Goal: Information Seeking & Learning: Check status

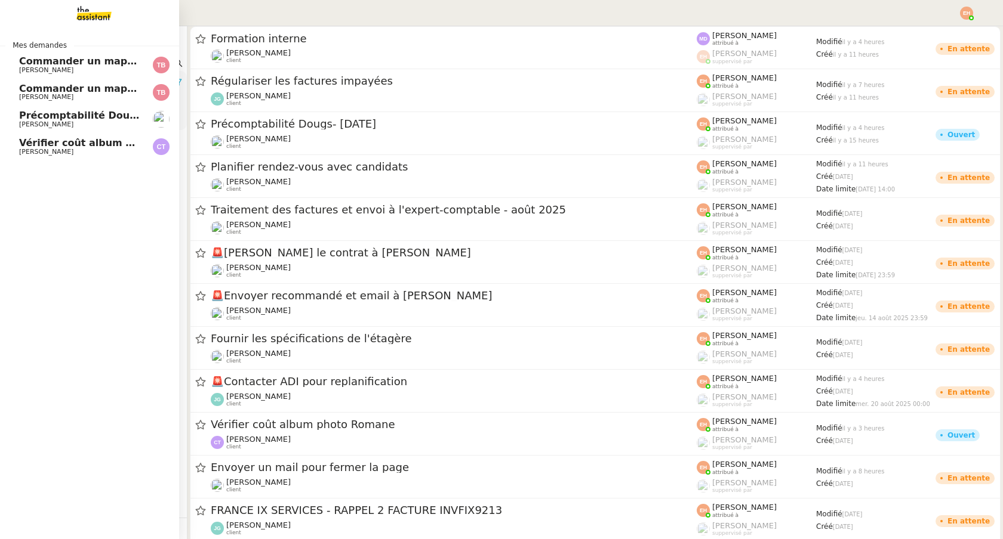
click at [70, 118] on span "Précomptabilité Dougs- [DATE]" at bounding box center [102, 115] width 166 height 11
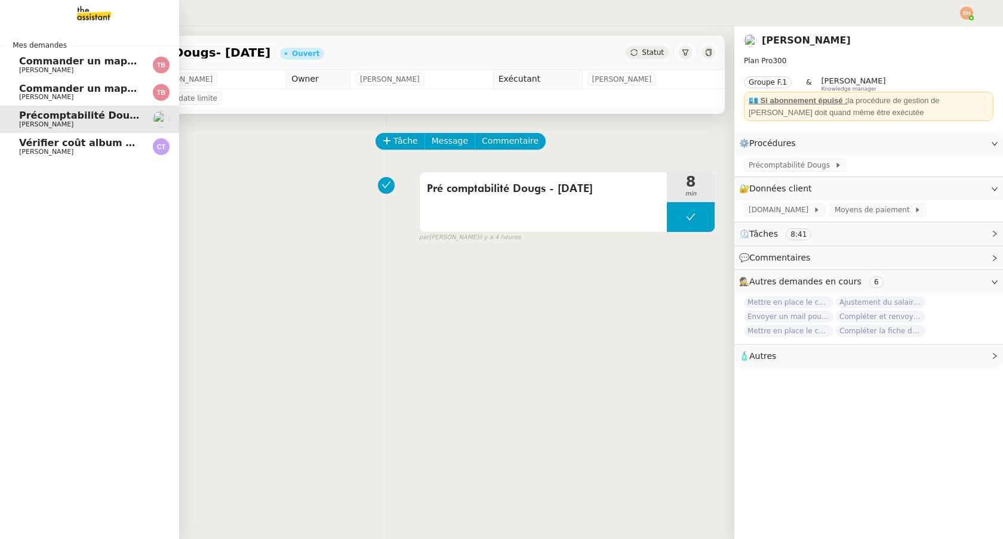
click at [32, 79] on link "Commander un mapping pour ACF Thomas Blanc" at bounding box center [89, 92] width 179 height 27
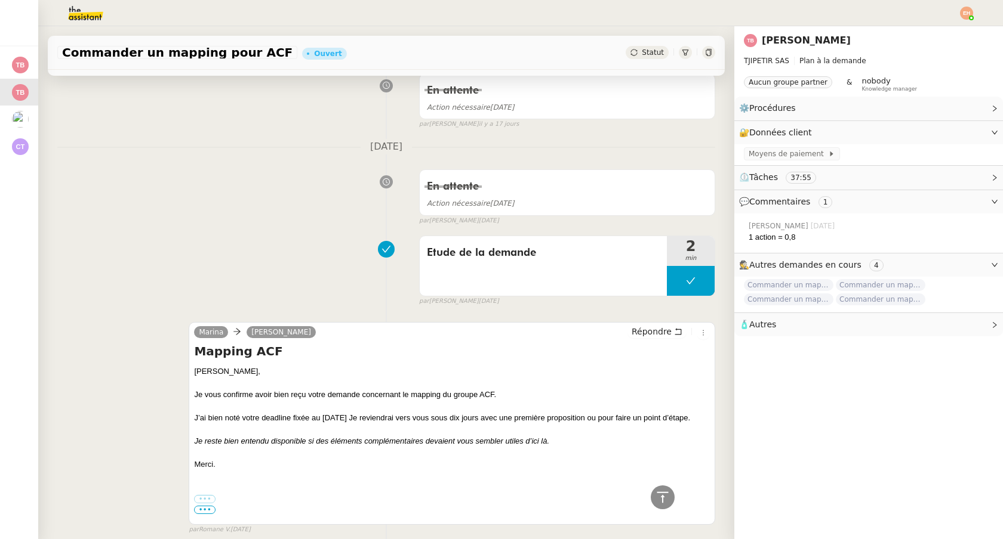
scroll to position [473, 0]
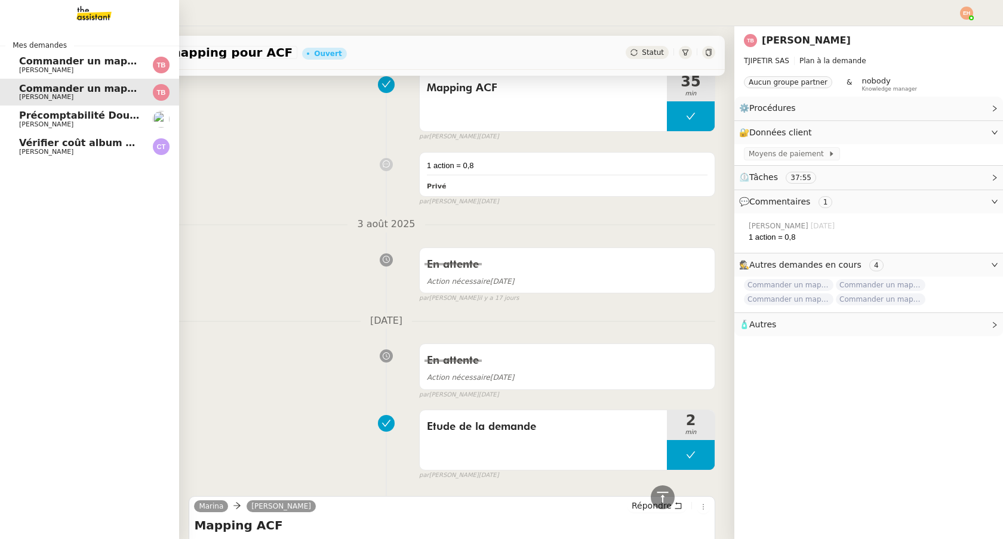
click at [27, 65] on span "Commander un mapping pour Afigec" at bounding box center [117, 60] width 197 height 11
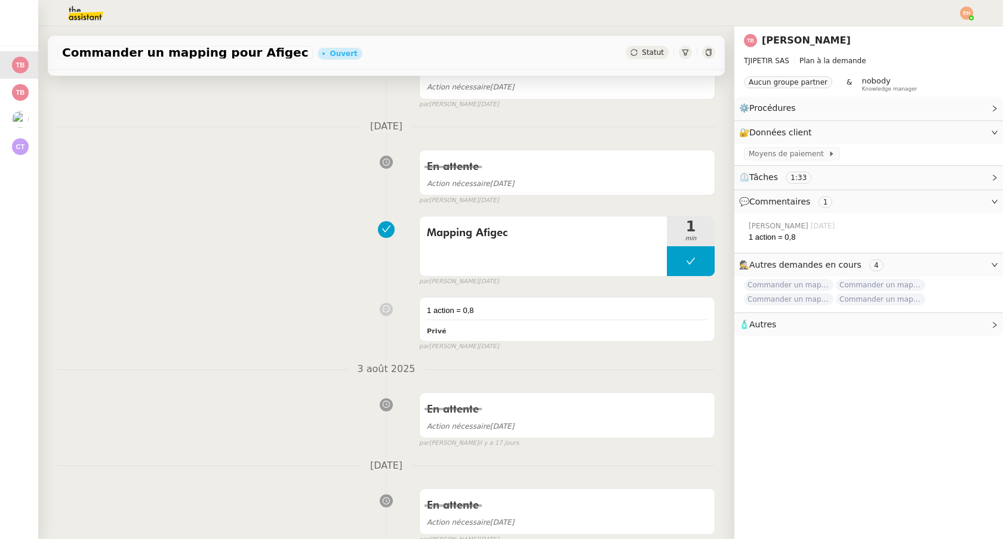
scroll to position [489, 0]
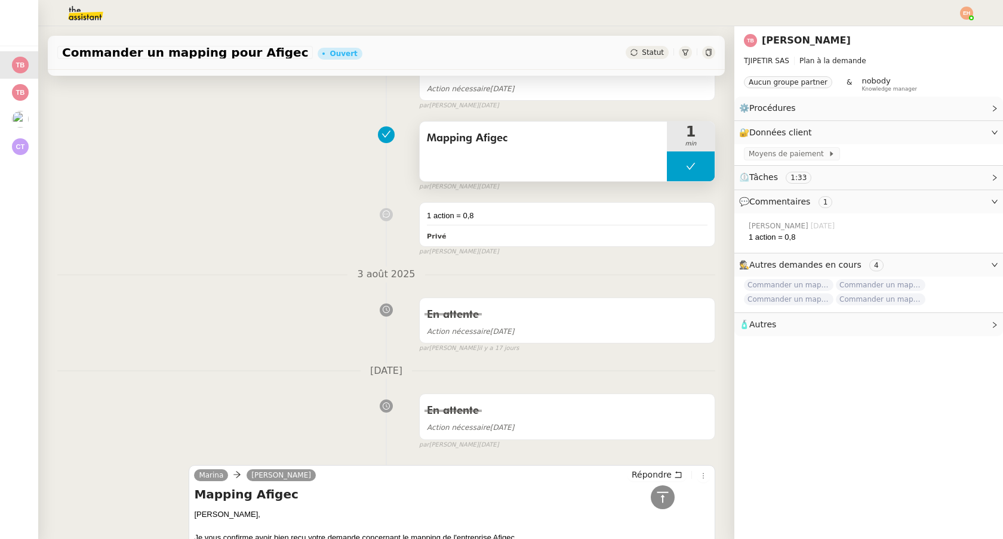
click at [464, 147] on div "Mapping Afigec" at bounding box center [543, 138] width 233 height 19
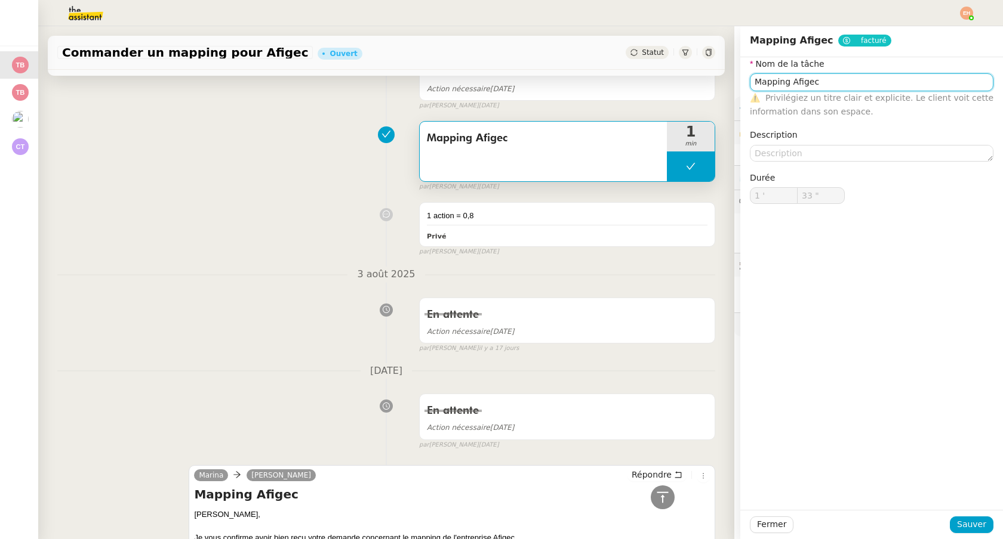
click at [816, 86] on input "Mapping Afigec" at bounding box center [870, 81] width 243 height 17
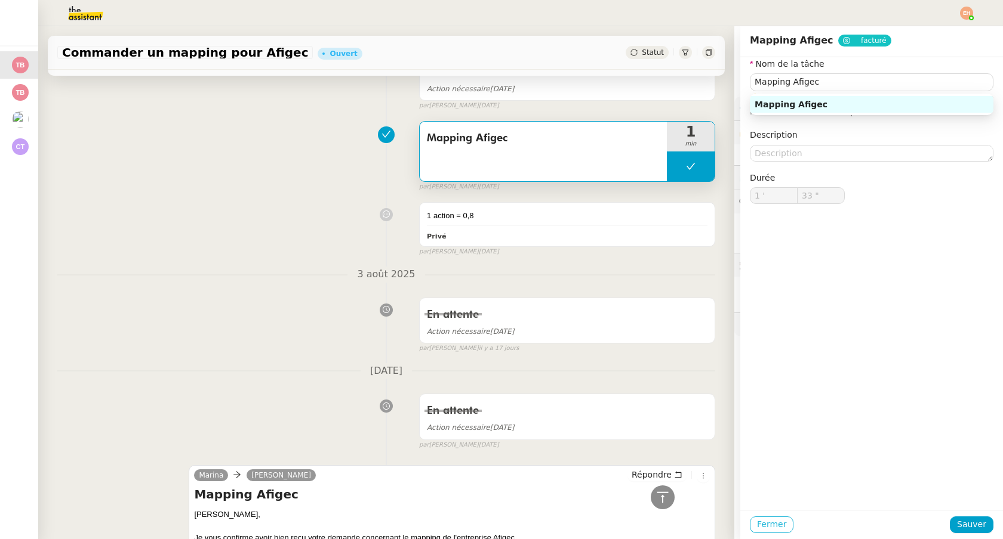
click at [756, 531] on button "Fermer" at bounding box center [771, 525] width 44 height 17
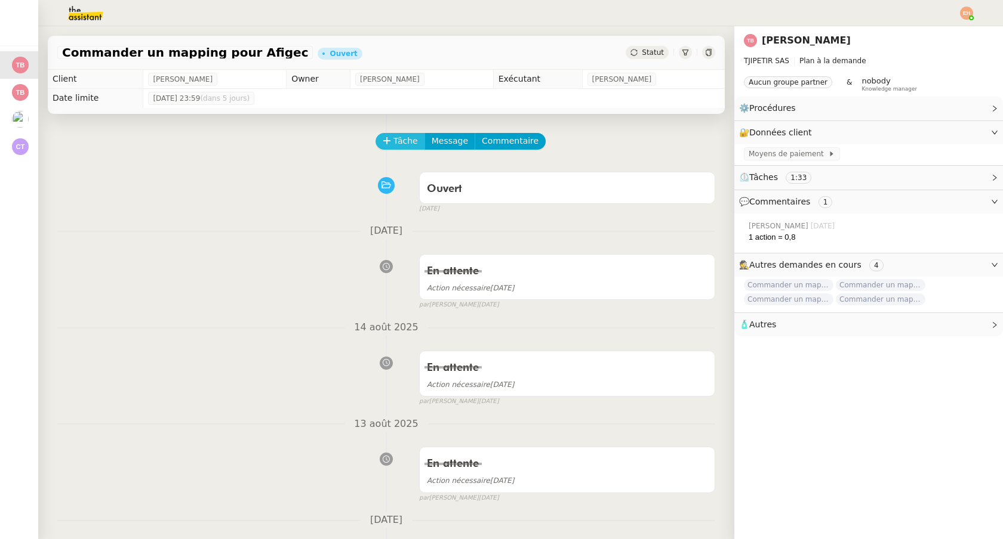
click at [396, 140] on span "Tâche" at bounding box center [405, 141] width 24 height 14
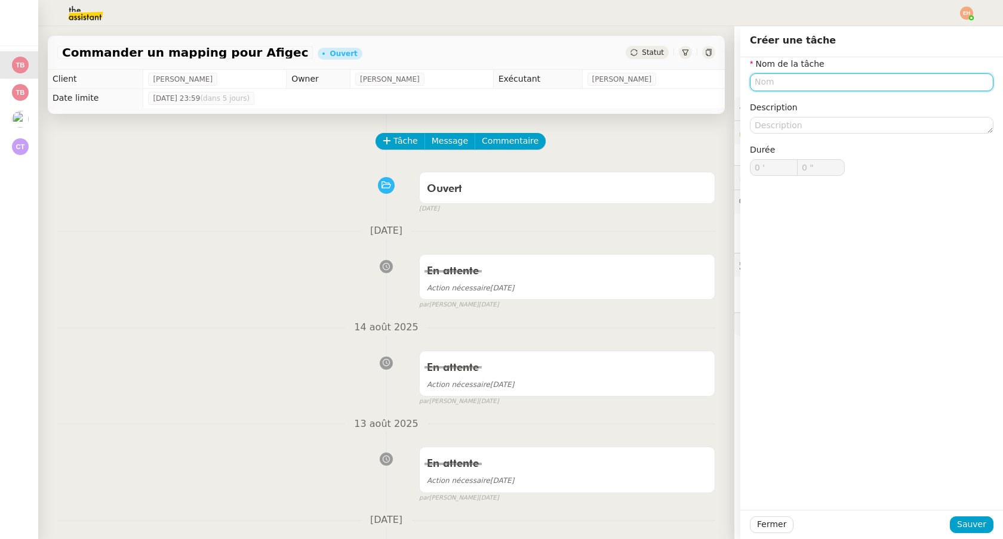
click at [865, 82] on input "text" at bounding box center [870, 81] width 243 height 17
paste input "Mapping Afigec"
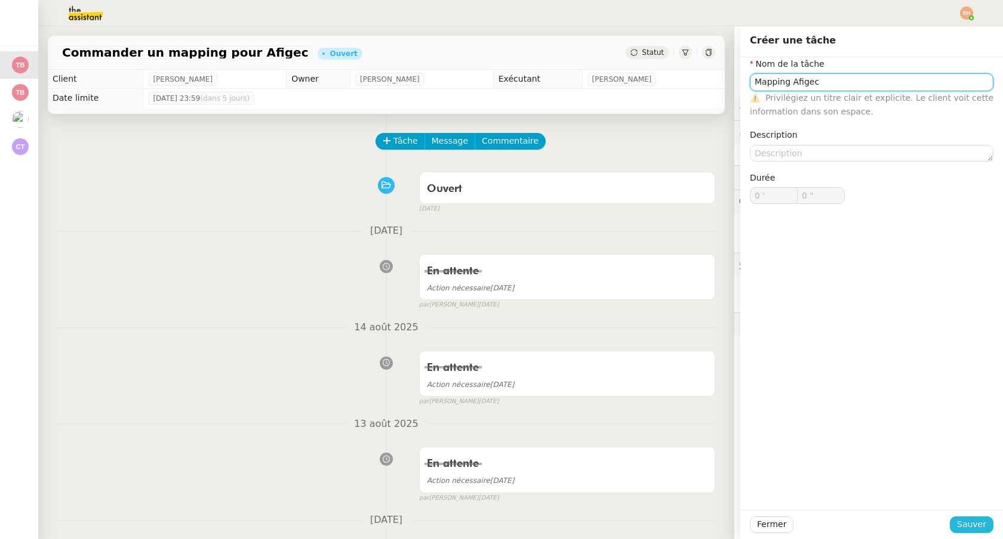
type input "Mapping Afigec"
click at [960, 529] on span "Sauver" at bounding box center [971, 525] width 29 height 14
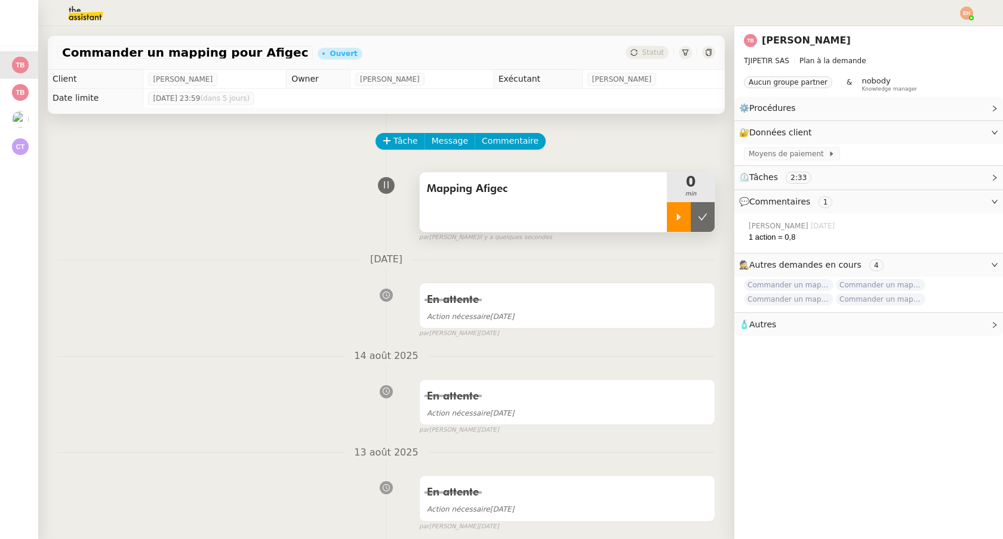
click at [675, 207] on div at bounding box center [679, 217] width 24 height 30
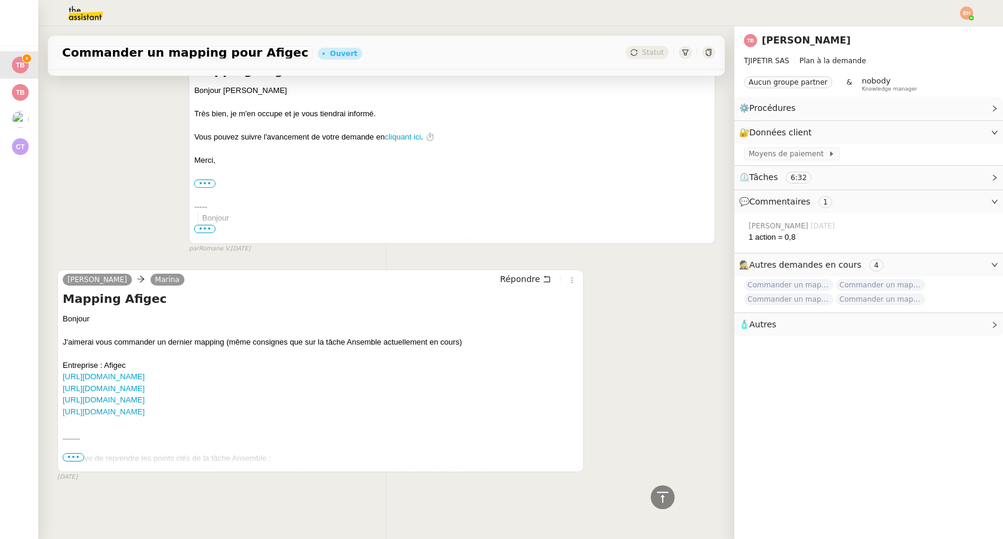
scroll to position [1164, 0]
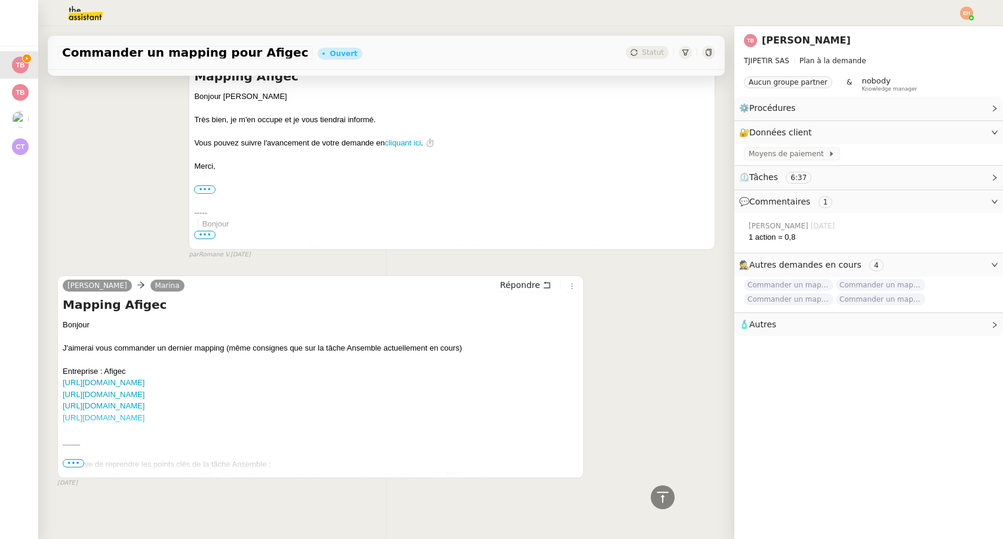
click at [144, 417] on link "https://www.pappers.fr/entreprise/afigec-audit-finan-infor-gest-expert-324021542" at bounding box center [104, 418] width 82 height 9
click at [119, 404] on link "https://www.linkedin.com/company/afigec/" at bounding box center [104, 406] width 82 height 9
click at [137, 397] on link "https://www.afigec.com/les-associes/" at bounding box center [104, 394] width 82 height 9
click at [137, 380] on link "https://www.afigec.com/" at bounding box center [104, 382] width 82 height 9
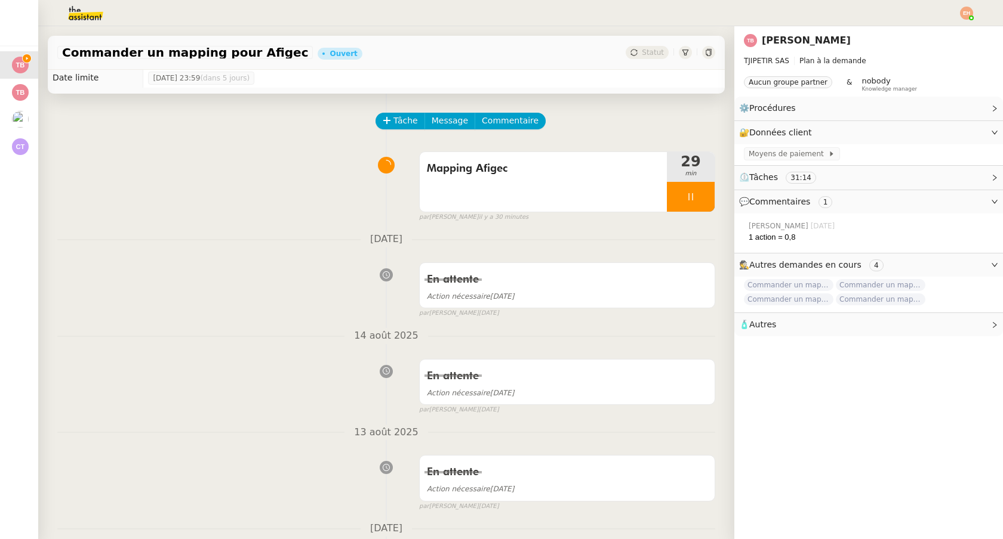
scroll to position [0, 0]
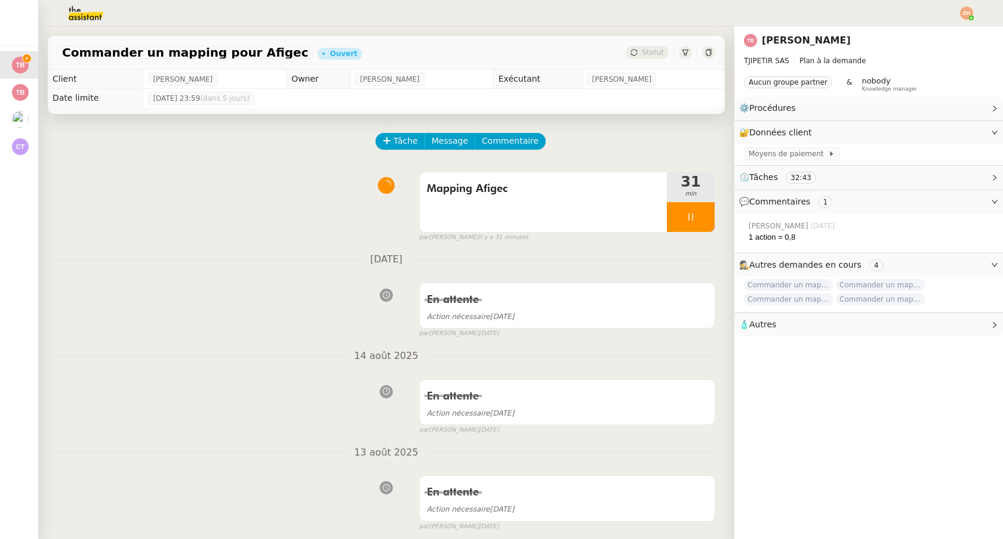
click at [76, 21] on img at bounding box center [76, 13] width 92 height 26
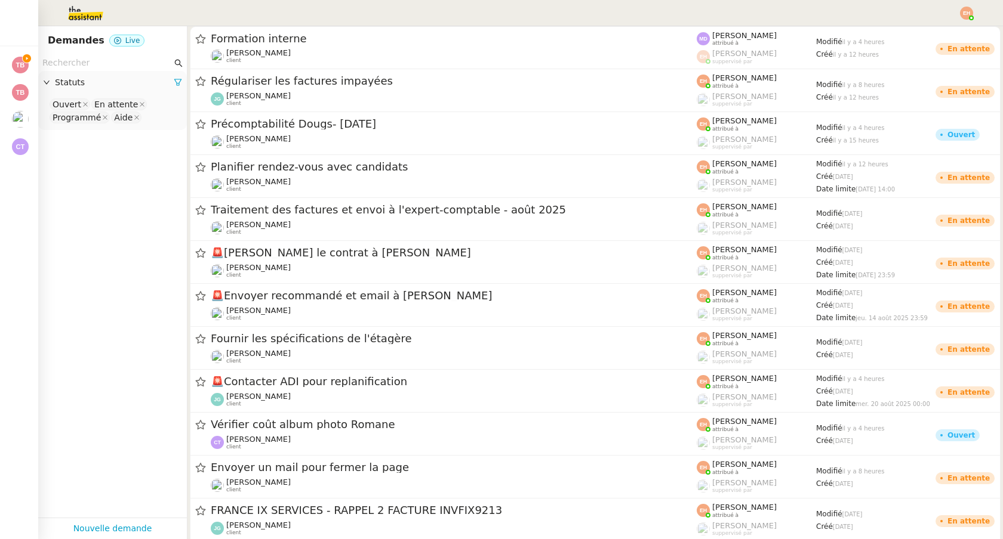
click at [75, 65] on input "text" at bounding box center [106, 63] width 129 height 14
type input "d"
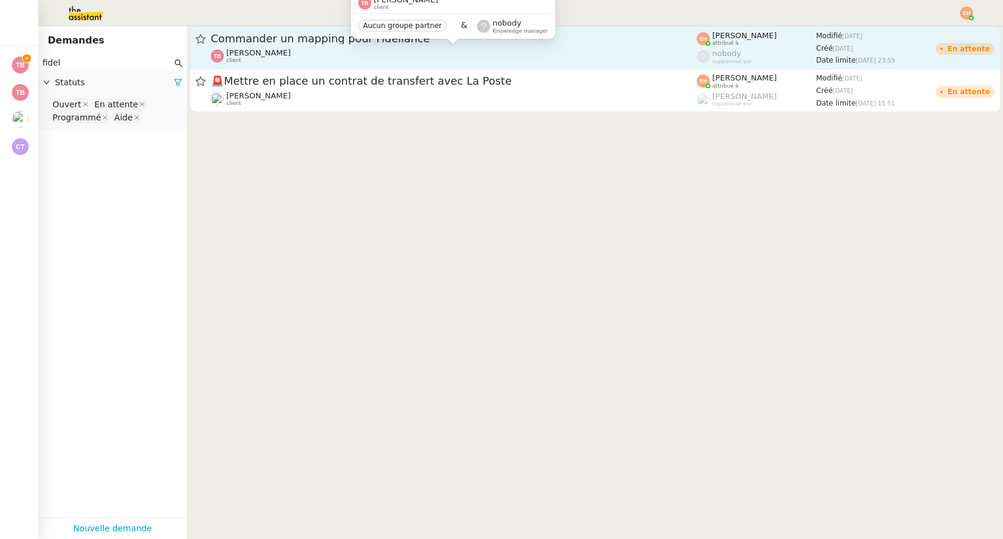
click at [314, 38] on span "Commander un mapping pour Fideliance" at bounding box center [454, 38] width 486 height 11
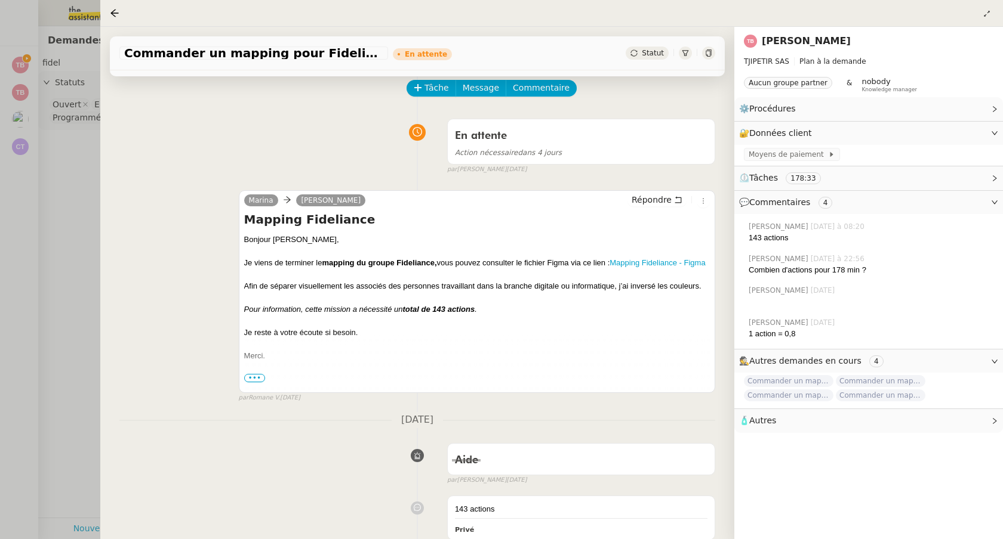
scroll to position [55, 0]
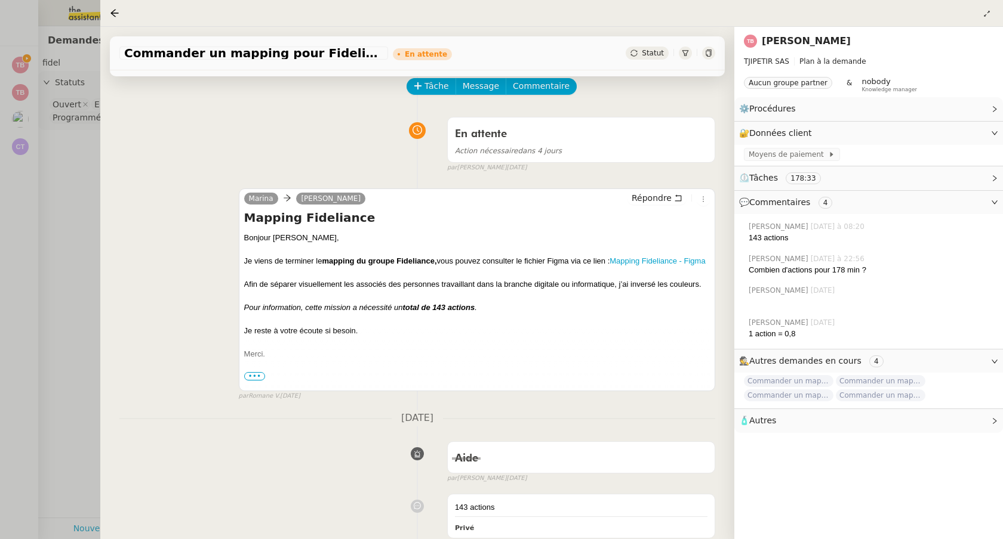
click at [520, 261] on div "Je viens de terminer le mapping du groupe Fideliance, vous pouvez consulter le …" at bounding box center [476, 261] width 465 height 12
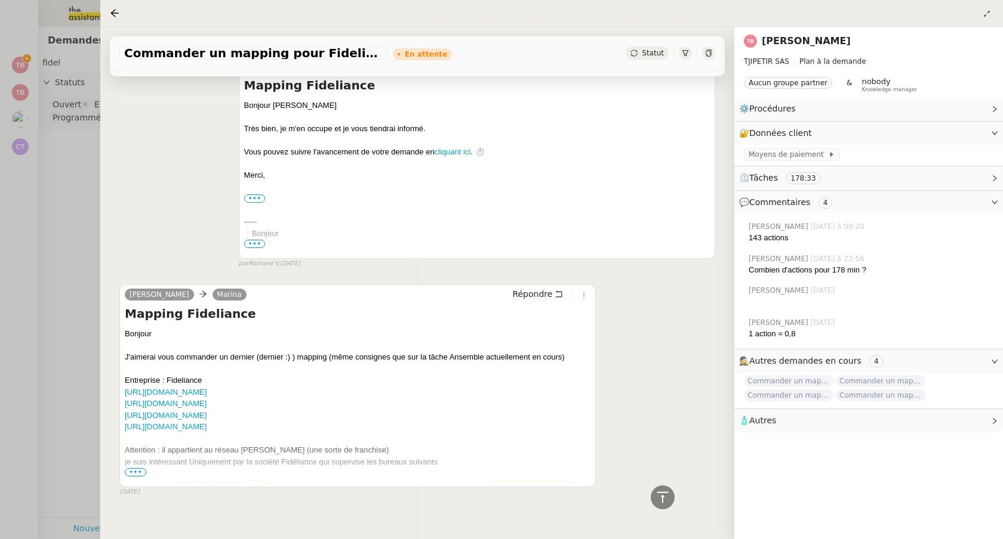
scroll to position [1678, 0]
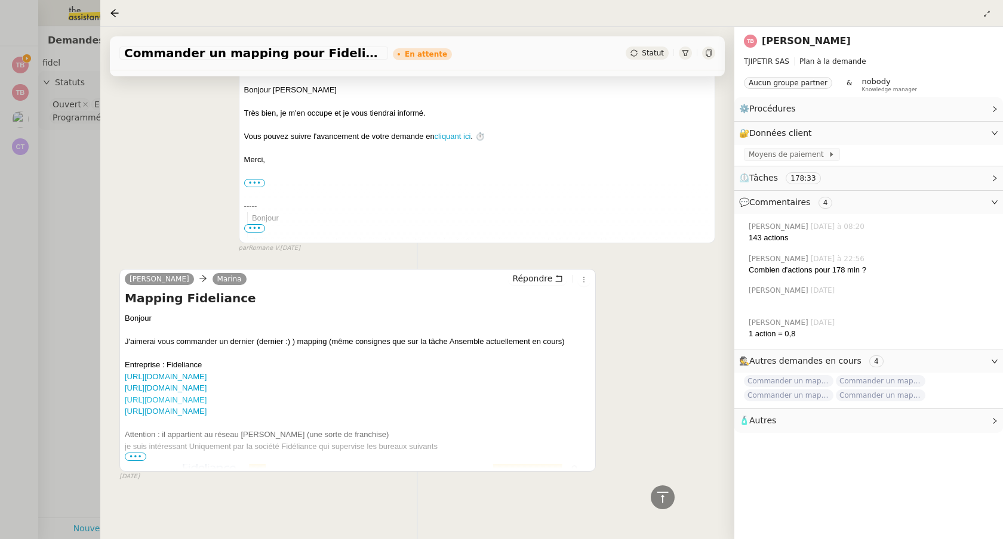
click at [204, 405] on link "https://www.pappers.fr/entreprise/fideliance-349888131" at bounding box center [166, 400] width 82 height 9
click at [70, 63] on div at bounding box center [501, 269] width 1003 height 539
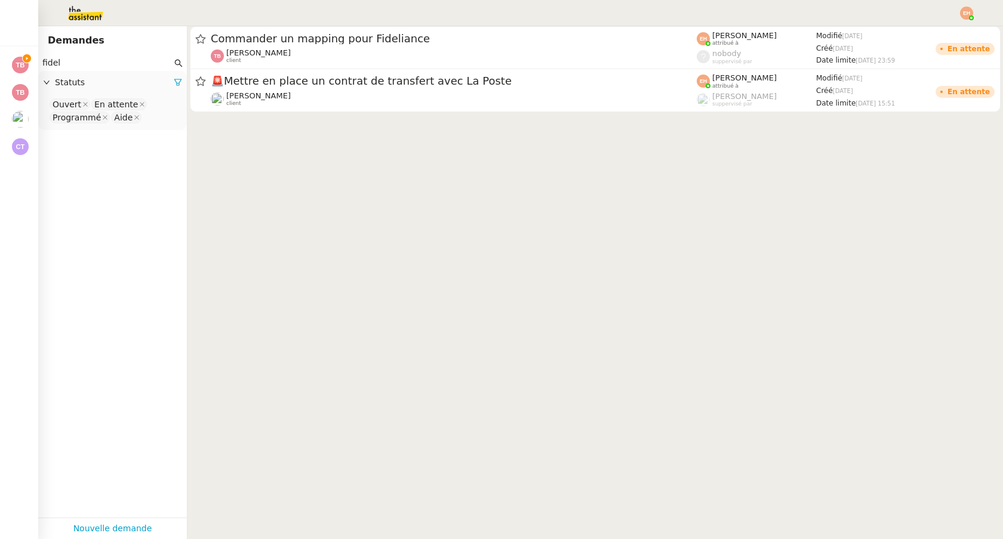
click at [88, 64] on input "fidel" at bounding box center [106, 63] width 129 height 14
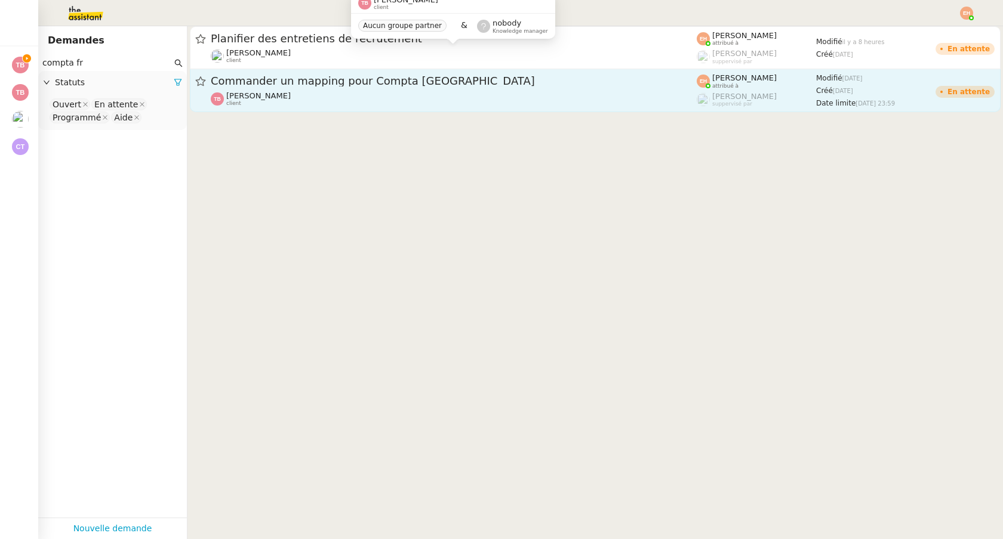
type input "compta fr"
click at [347, 90] on div "Commander un mapping pour Compta France Thomas Blanc client" at bounding box center [454, 90] width 486 height 33
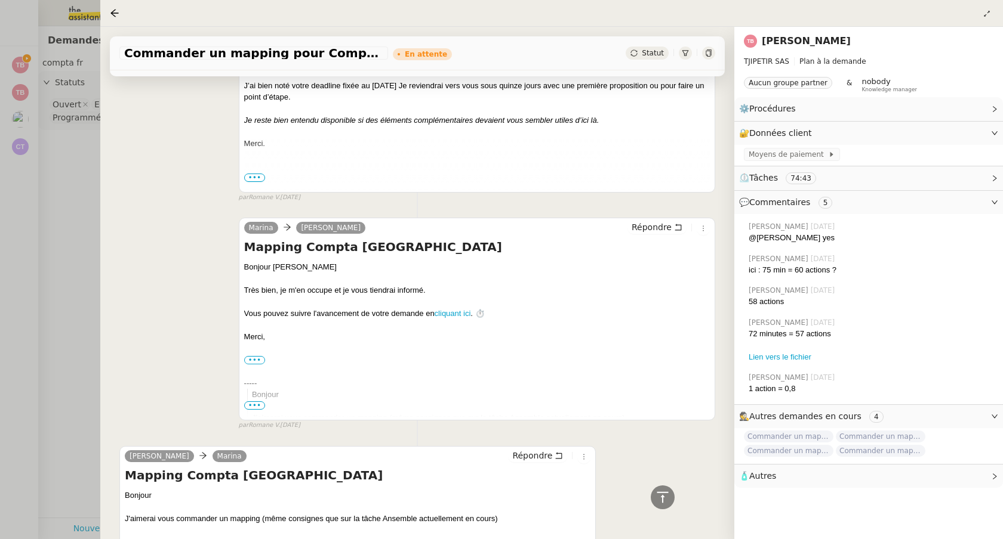
scroll to position [1825, 0]
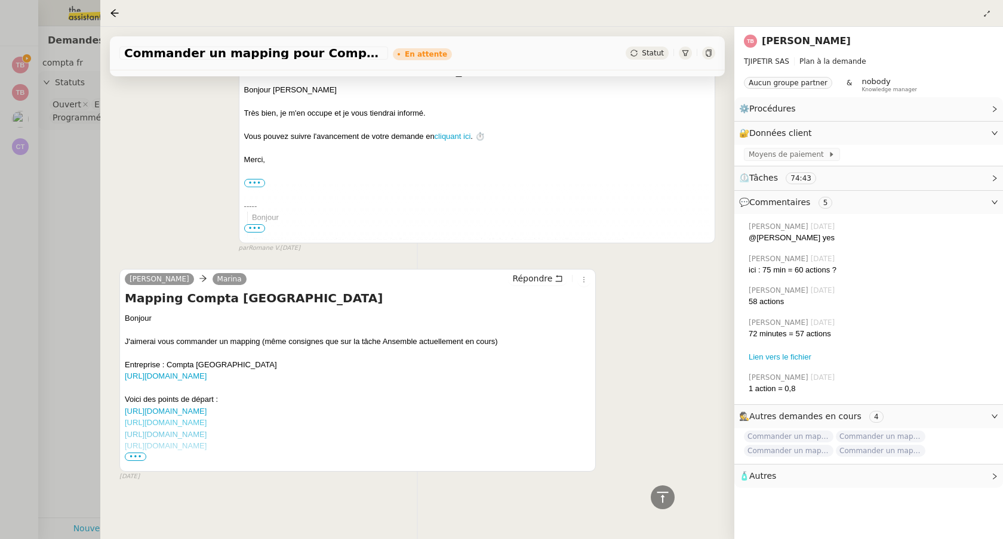
click at [206, 425] on link "https://www.societe.com/societe/comptafrance-382675551.html" at bounding box center [166, 422] width 82 height 9
click at [206, 408] on link "https://www.comptafrance.fr/choisir-comptafrance/nos-agences/" at bounding box center [166, 411] width 82 height 9
click at [49, 156] on div at bounding box center [501, 269] width 1003 height 539
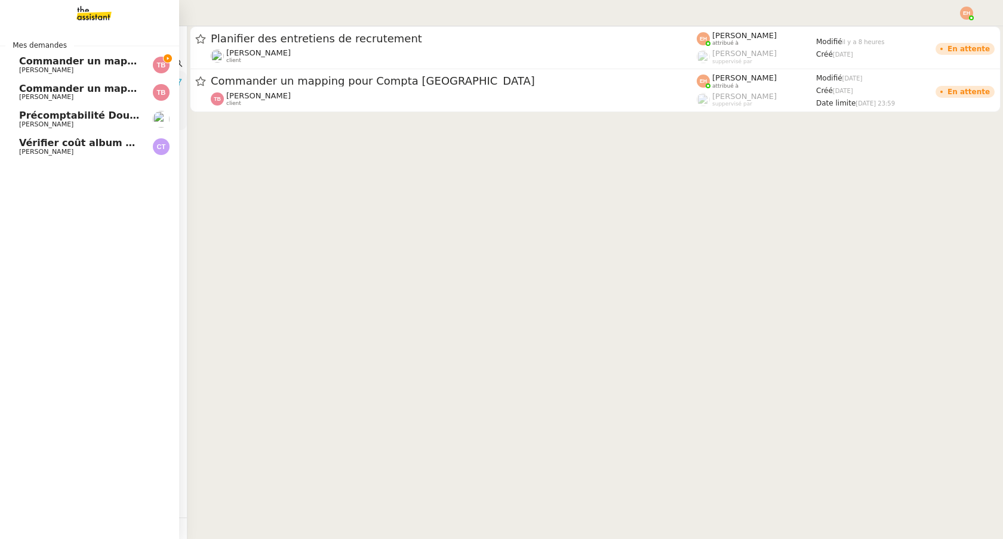
click at [33, 64] on span "Commander un mapping pour Afigec" at bounding box center [117, 60] width 197 height 11
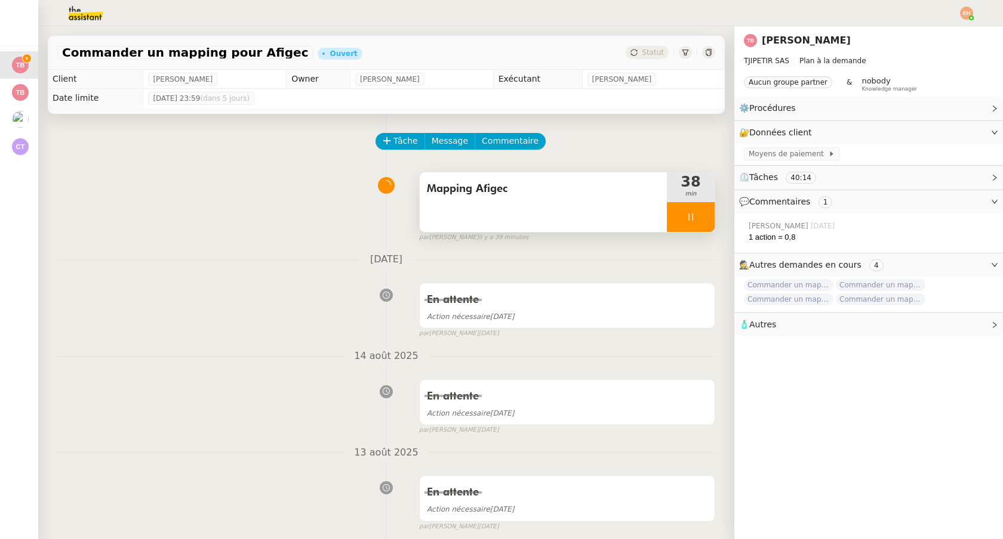
click at [695, 223] on div at bounding box center [691, 217] width 48 height 30
click at [75, 12] on img at bounding box center [76, 13] width 92 height 26
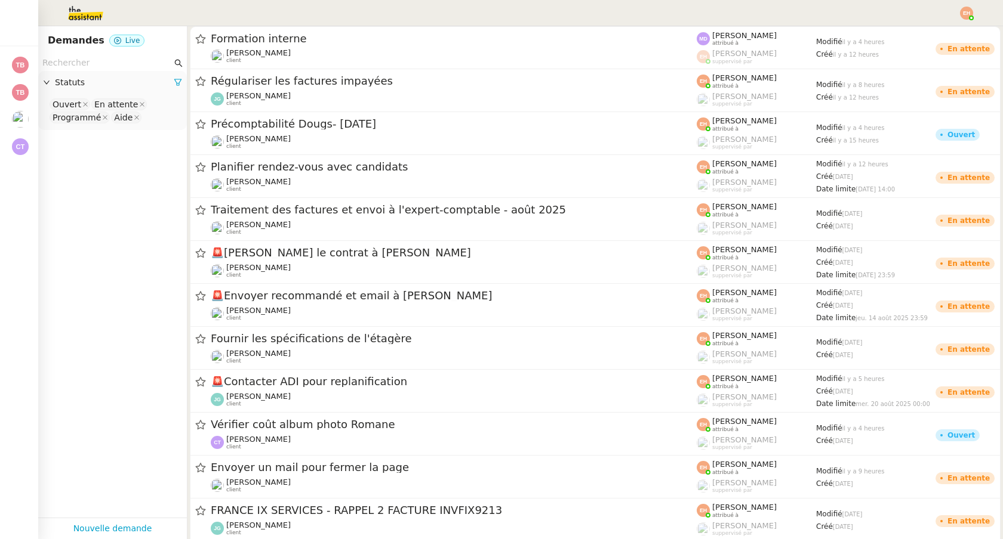
click at [79, 68] on input "text" at bounding box center [106, 63] width 129 height 14
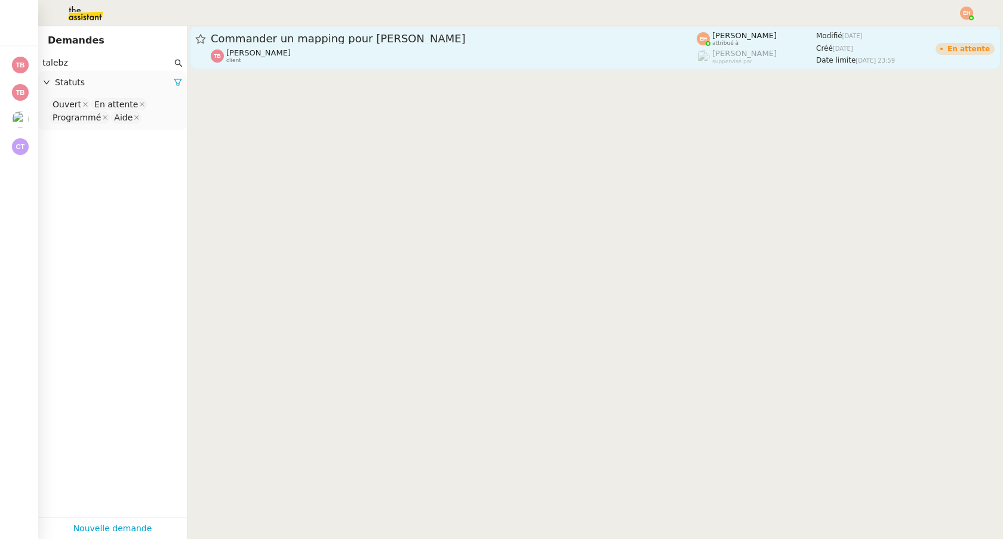
type input "talebz"
click at [277, 46] on div "Commander un mapping pour Talenz Ares Thomas Blanc client" at bounding box center [454, 48] width 486 height 32
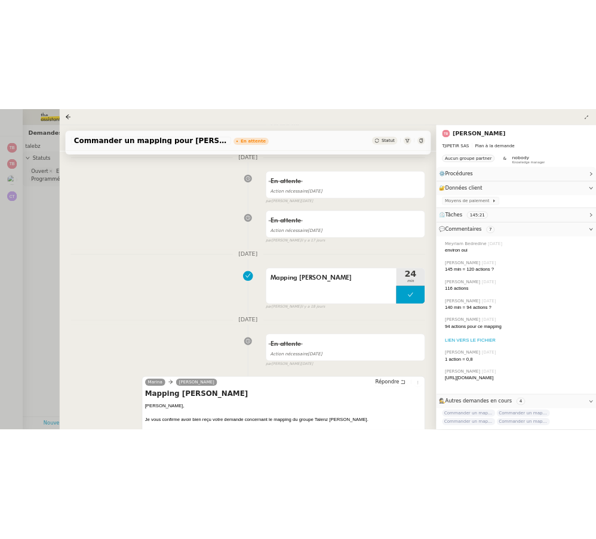
scroll to position [2683, 0]
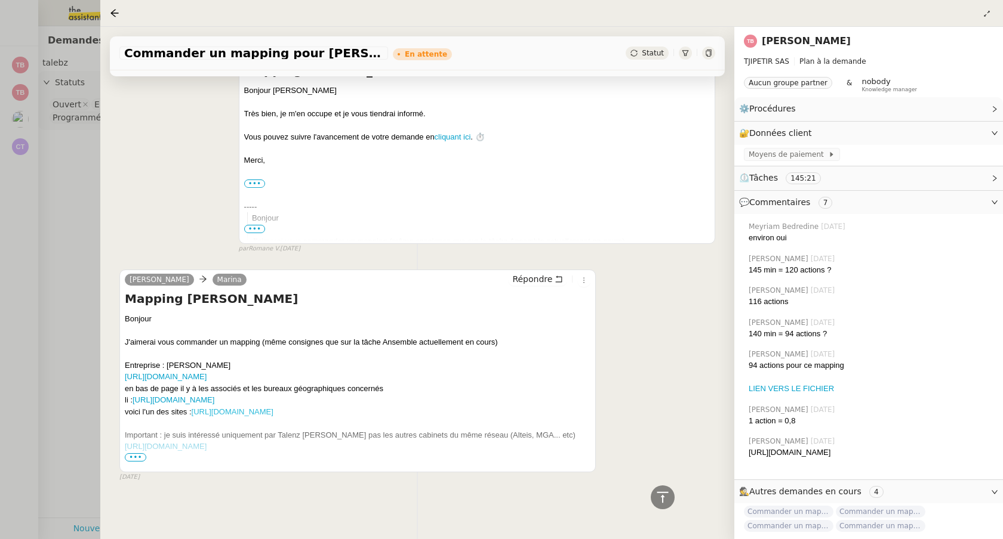
click at [250, 411] on link "https://www.pappers.fr/entreprise/talenz-ares-lyon-445164429" at bounding box center [233, 412] width 82 height 9
click at [198, 378] on link "https://www.talenz.fr/talenz-ares/" at bounding box center [166, 376] width 82 height 9
click at [60, 135] on div at bounding box center [501, 269] width 1003 height 539
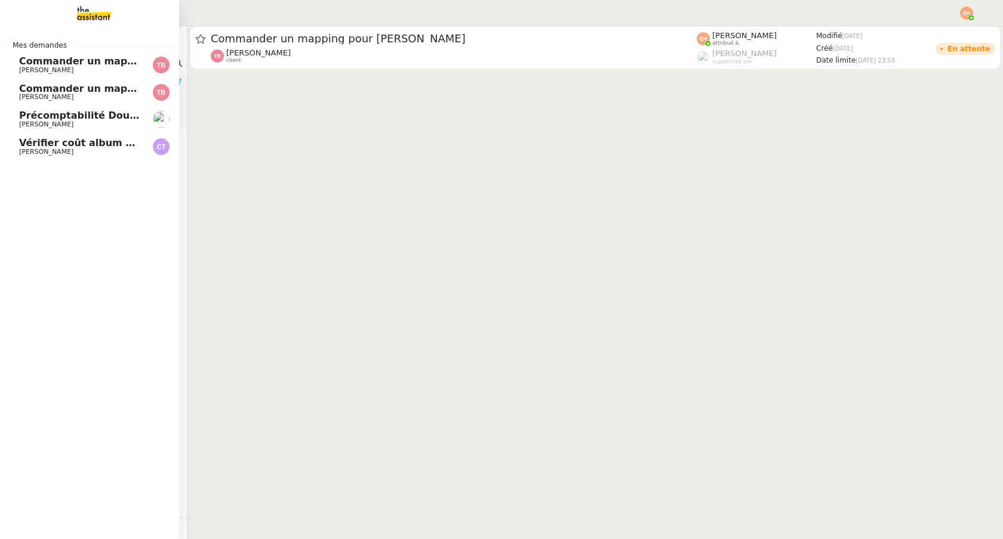
click at [30, 62] on span "Commander un mapping pour Afigec" at bounding box center [117, 60] width 197 height 11
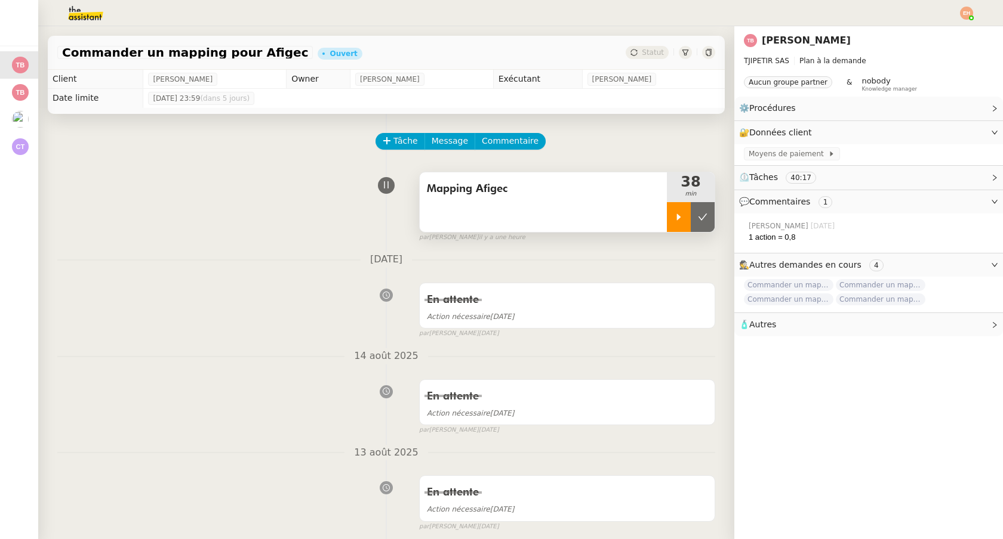
click at [677, 225] on div at bounding box center [679, 217] width 24 height 30
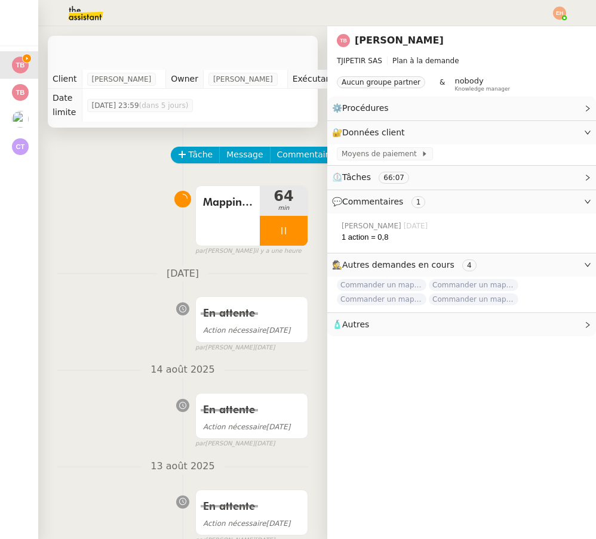
click at [119, 171] on div "Tâche Message Commentaire" at bounding box center [182, 161] width 251 height 29
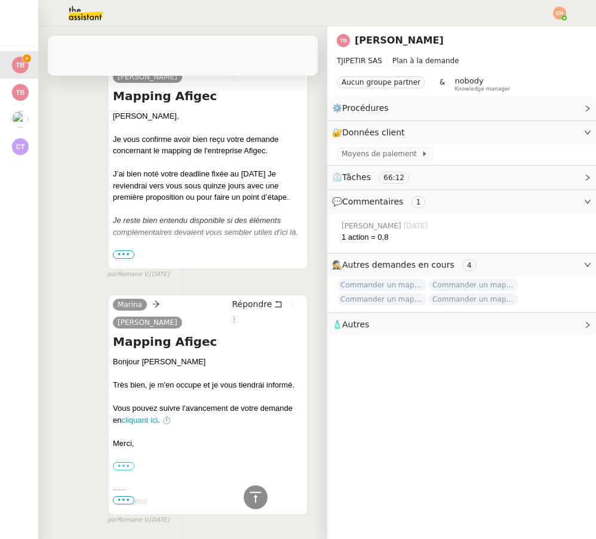
scroll to position [1321, 0]
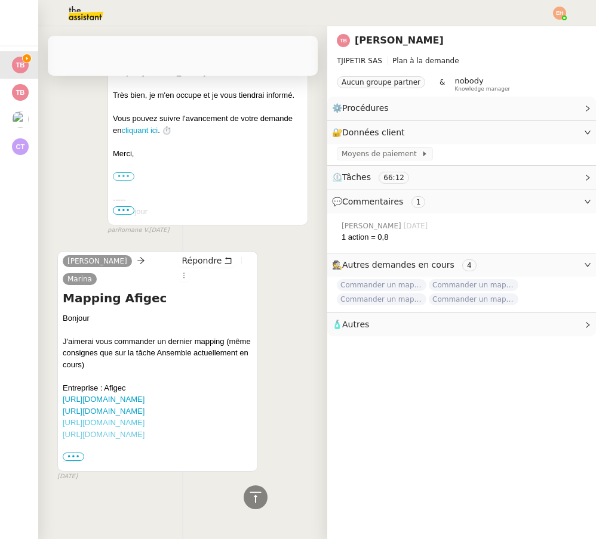
click at [116, 424] on link "https://www.linkedin.com/company/afigec/" at bounding box center [104, 422] width 82 height 9
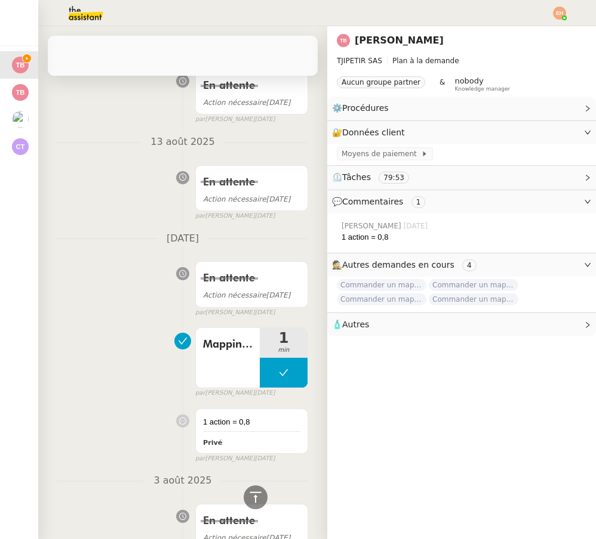
scroll to position [0, 0]
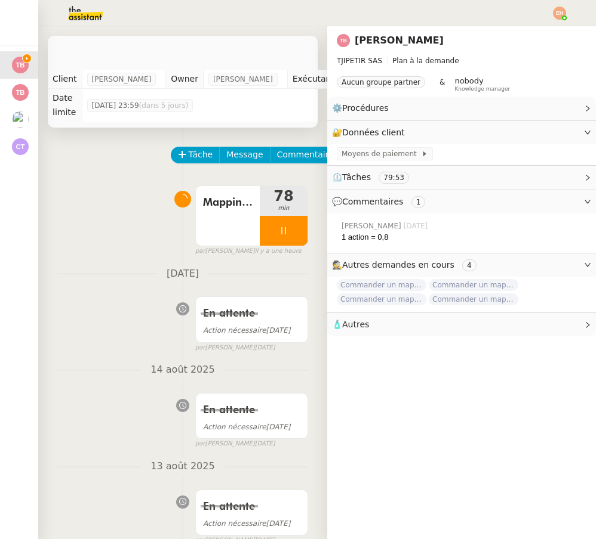
click at [87, 14] on img at bounding box center [76, 13] width 92 height 26
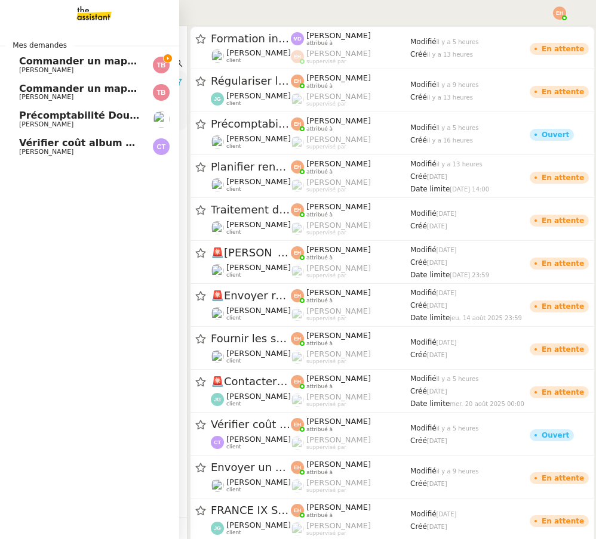
click at [93, 11] on img at bounding box center [84, 13] width 92 height 26
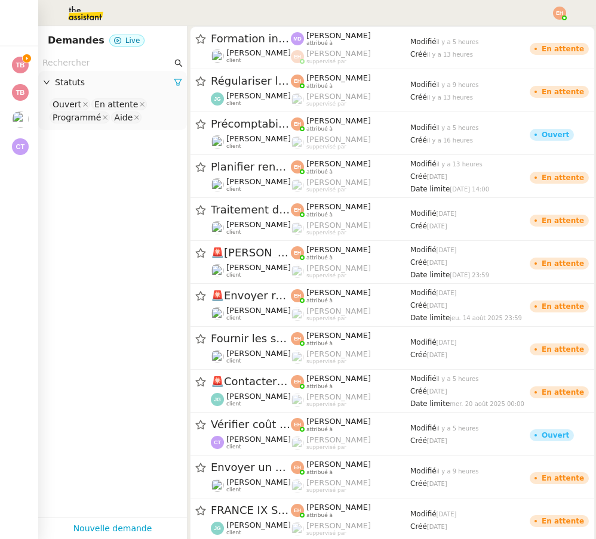
click at [95, 73] on div "Statuts" at bounding box center [112, 82] width 149 height 23
click at [104, 58] on input "text" at bounding box center [106, 63] width 129 height 14
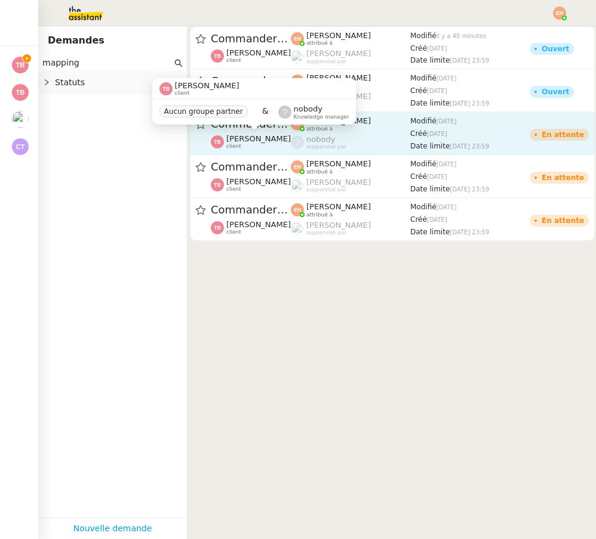
type input "mapping"
click at [260, 149] on div "Thomas Blanc client" at bounding box center [258, 142] width 64 height 16
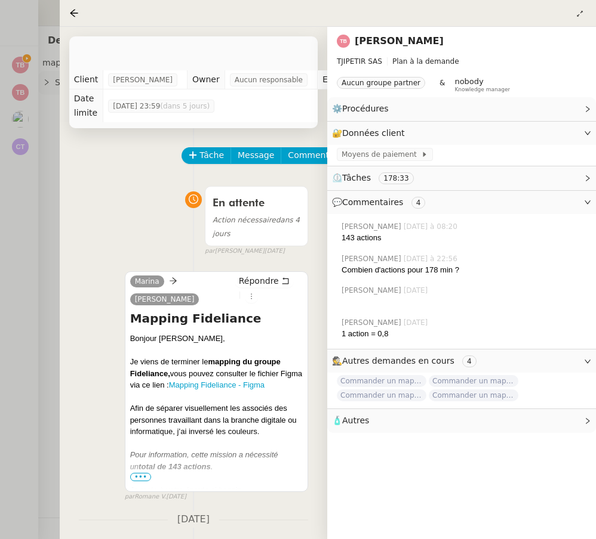
click at [44, 187] on div at bounding box center [298, 269] width 596 height 539
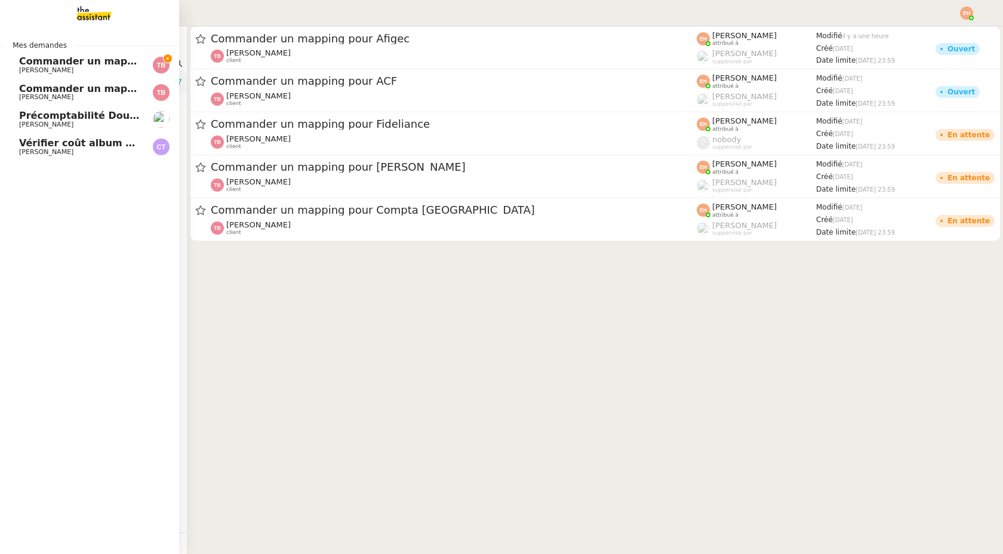
click at [23, 69] on span "[PERSON_NAME]" at bounding box center [46, 70] width 54 height 8
